Goal: Task Accomplishment & Management: Use online tool/utility

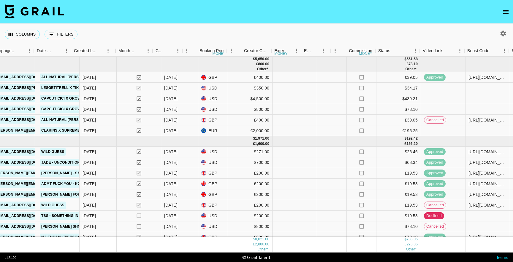
scroll to position [0, 421]
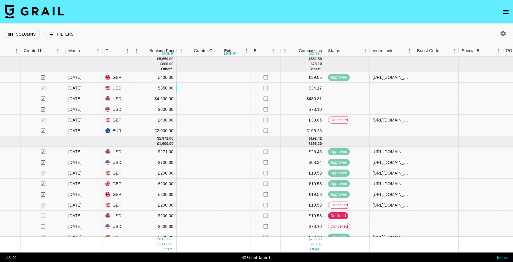
click at [163, 88] on div "$350.00" at bounding box center [154, 88] width 44 height 11
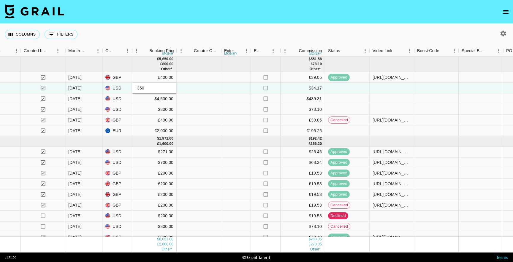
click at [163, 88] on input "350" at bounding box center [154, 88] width 44 height 5
click at [213, 92] on div at bounding box center [198, 88] width 44 height 11
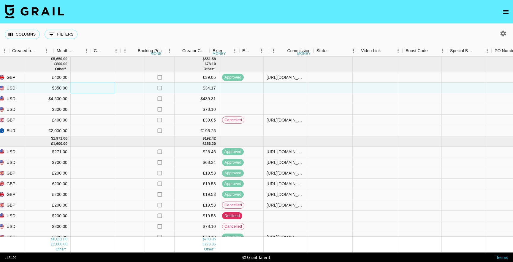
scroll to position [0, 575]
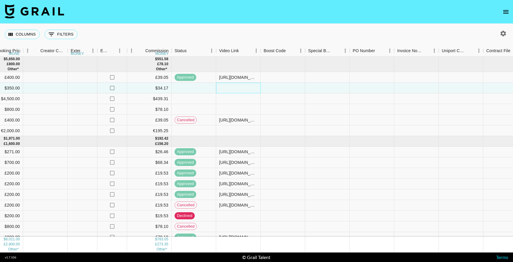
click at [237, 88] on div at bounding box center [238, 88] width 44 height 11
type input "https://www.tiktok.com/@lesgetitrell/video/7559393388580130103?_r=1&_t=ZT-90Q6K…"
click at [281, 90] on div at bounding box center [282, 88] width 44 height 11
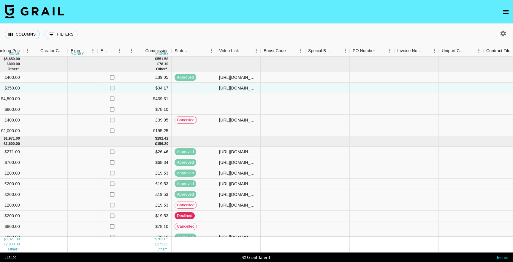
scroll to position [0, 747]
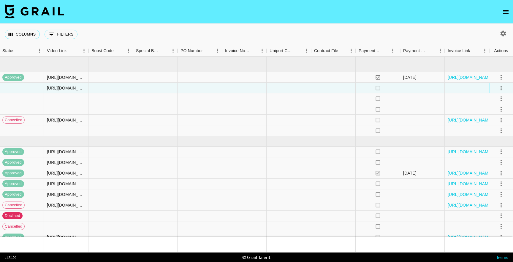
click at [499, 89] on icon "select merge strategy" at bounding box center [500, 88] width 7 height 7
click at [487, 142] on div "Approve" at bounding box center [488, 143] width 18 height 7
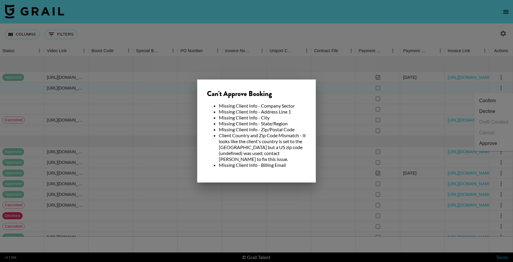
click at [372, 126] on div at bounding box center [256, 131] width 513 height 262
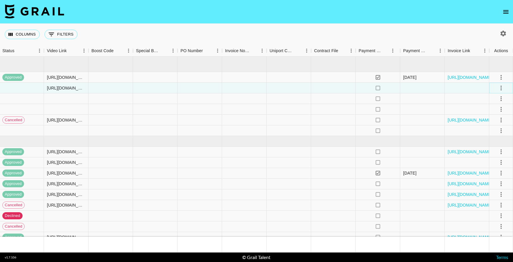
click at [502, 89] on icon "select merge strategy" at bounding box center [500, 88] width 7 height 7
click at [494, 146] on div "Approve" at bounding box center [488, 143] width 18 height 7
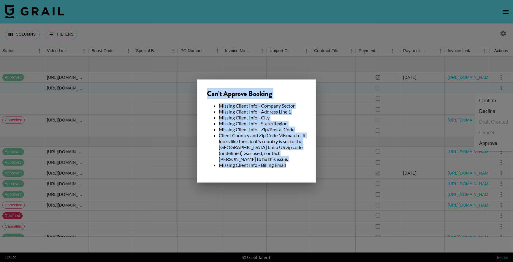
drag, startPoint x: 296, startPoint y: 166, endPoint x: 204, endPoint y: 98, distance: 114.0
click at [204, 98] on div "Can't Approve Booking Missing Client Info - Company Sector Missing Client Info …" at bounding box center [256, 130] width 119 height 103
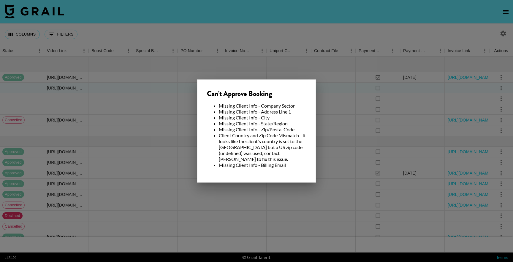
click at [350, 123] on div at bounding box center [256, 131] width 513 height 262
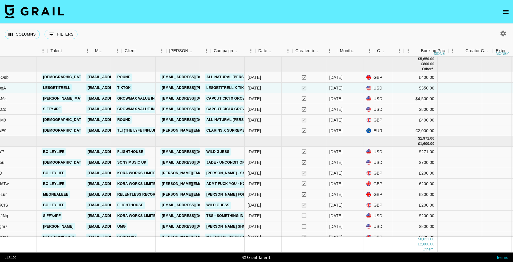
scroll to position [0, 150]
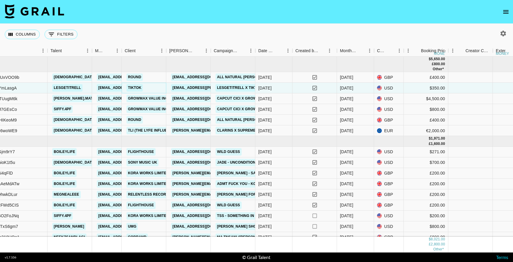
click at [138, 88] on link "TikTok" at bounding box center [134, 87] width 16 height 7
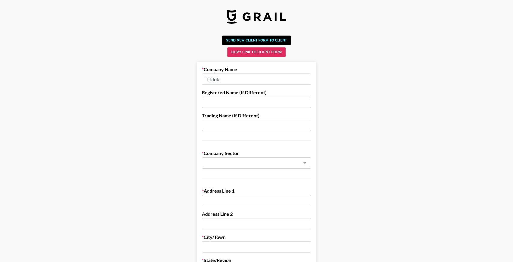
click at [260, 104] on input "text" at bounding box center [256, 102] width 109 height 11
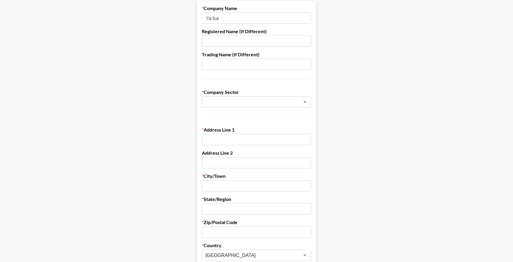
scroll to position [63, 0]
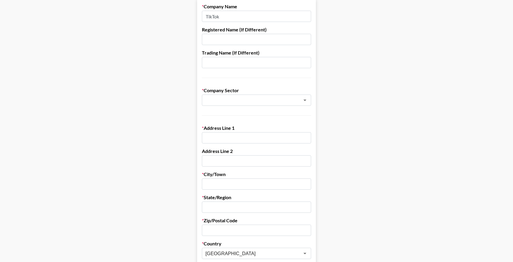
click at [260, 104] on div "​" at bounding box center [256, 100] width 109 height 11
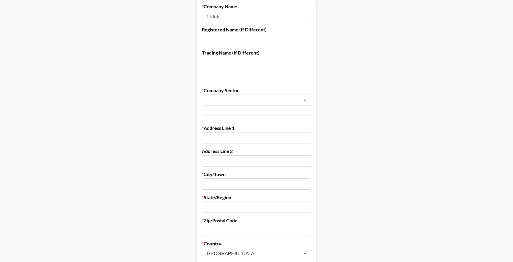
scroll to position [0, 0]
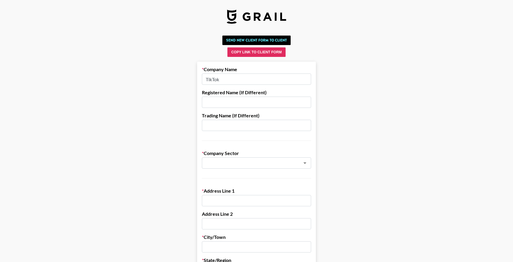
click at [242, 76] on input "TikTok" at bounding box center [256, 79] width 109 height 11
click at [268, 52] on button "Copy Link to Client Form" at bounding box center [256, 51] width 58 height 9
click at [273, 51] on button "Copy Link to Client Form" at bounding box center [256, 51] width 58 height 9
